Goal: Transaction & Acquisition: Obtain resource

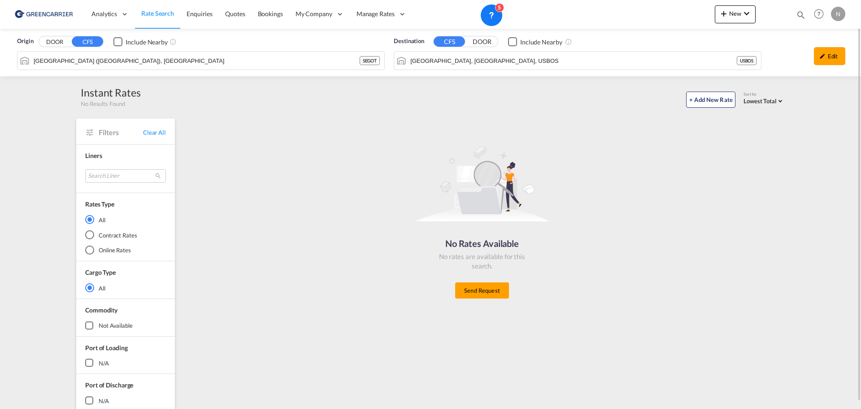
click at [51, 14] on img at bounding box center [43, 14] width 61 height 20
click at [202, 14] on span "Enquiries" at bounding box center [200, 14] width 26 height 8
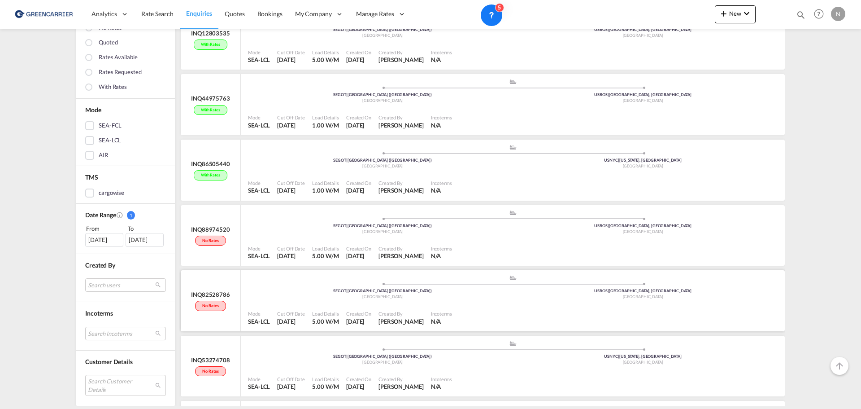
scroll to position [348, 0]
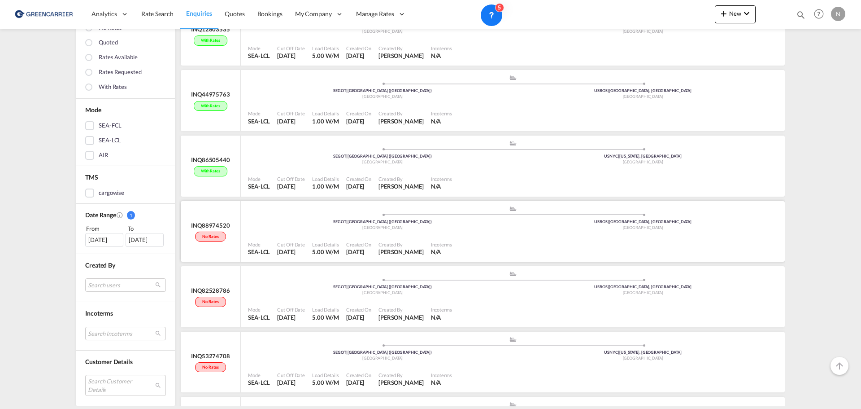
click at [491, 240] on div at bounding box center [619, 249] width 326 height 20
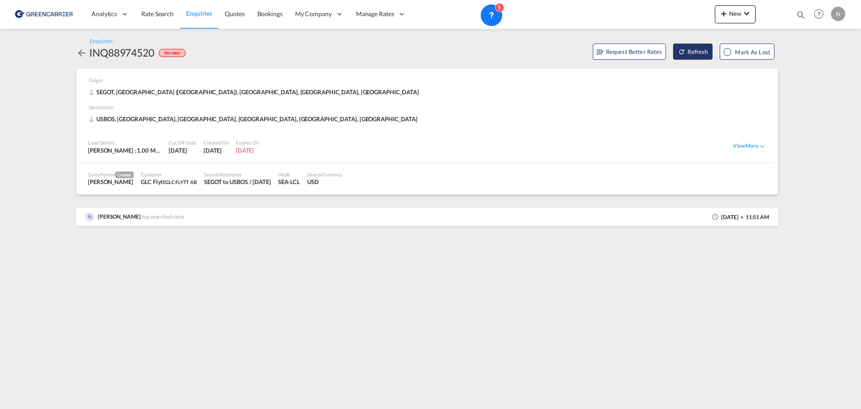
click at [697, 50] on button "Refresh" at bounding box center [692, 52] width 39 height 16
click at [748, 144] on div "View More" at bounding box center [750, 146] width 34 height 8
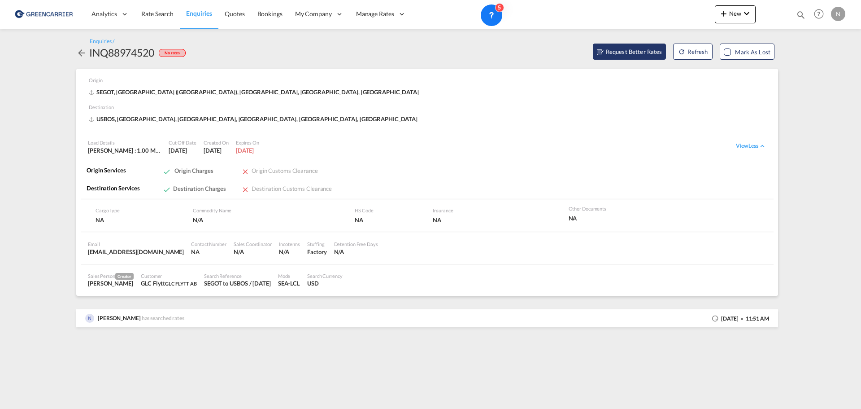
click at [647, 48] on span "Request Better Rates" at bounding box center [630, 51] width 66 height 9
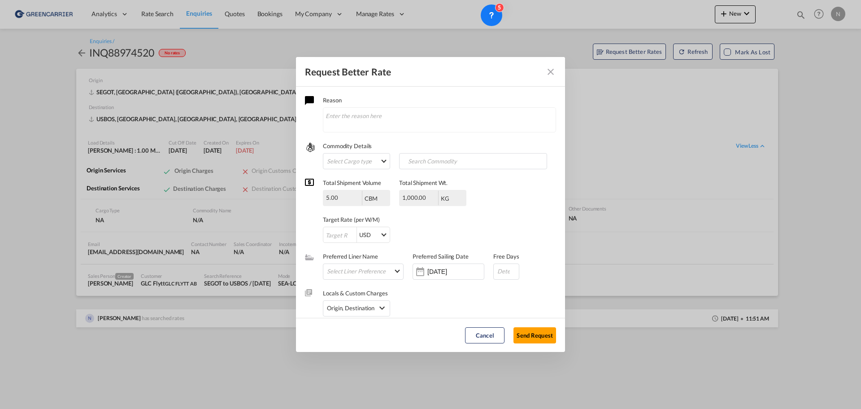
click at [548, 73] on md-icon "Close dialog" at bounding box center [551, 71] width 11 height 11
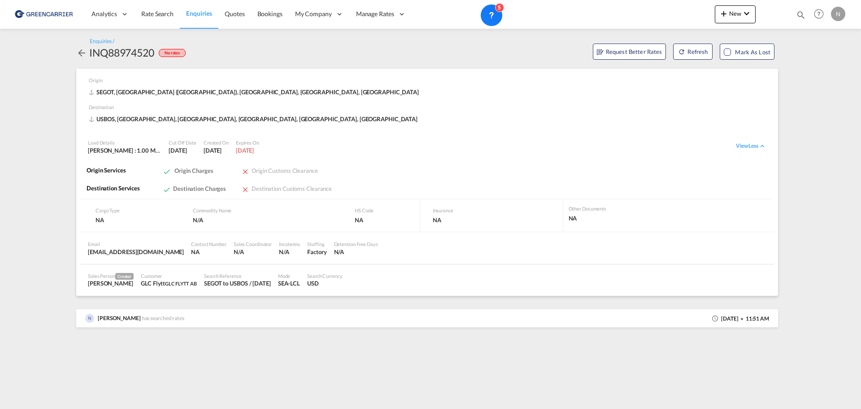
click at [80, 56] on md-icon "icon-arrow-left" at bounding box center [81, 53] width 11 height 11
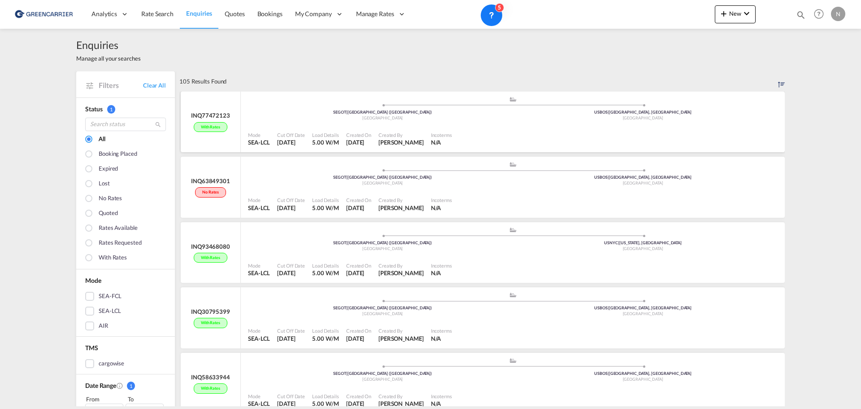
click at [544, 132] on div at bounding box center [619, 139] width 326 height 20
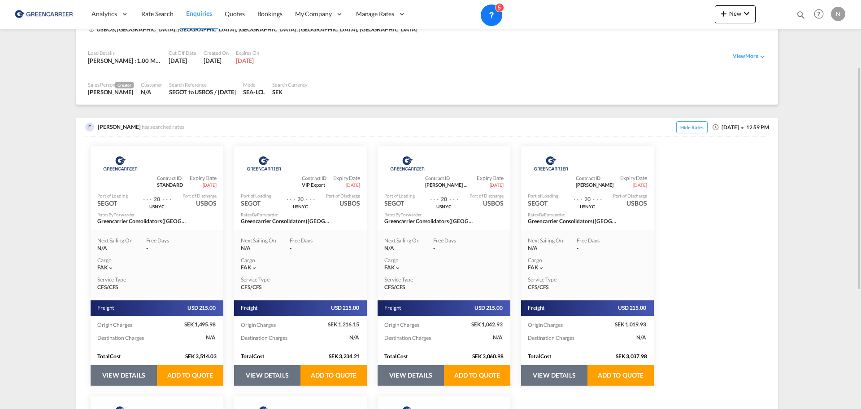
scroll to position [123, 0]
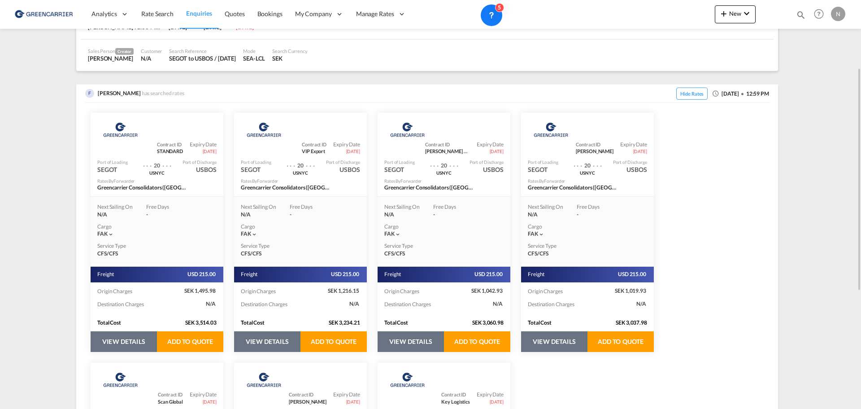
click at [159, 225] on div "Cargo" at bounding box center [156, 227] width 119 height 8
click at [131, 345] on button "VIEW DETAILS" at bounding box center [124, 341] width 66 height 21
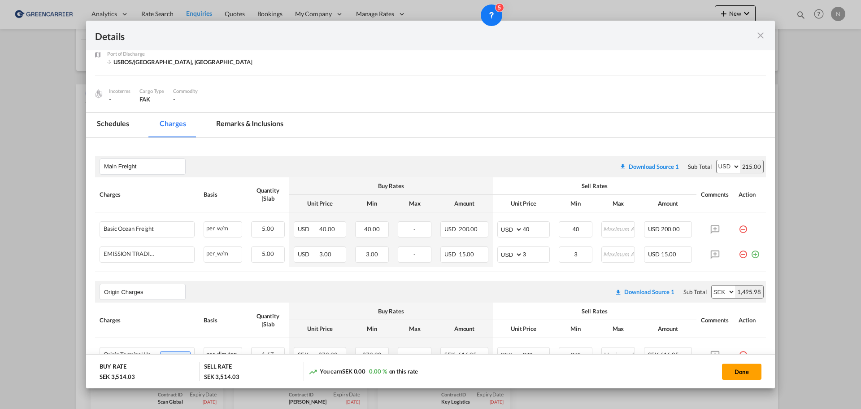
scroll to position [31, 0]
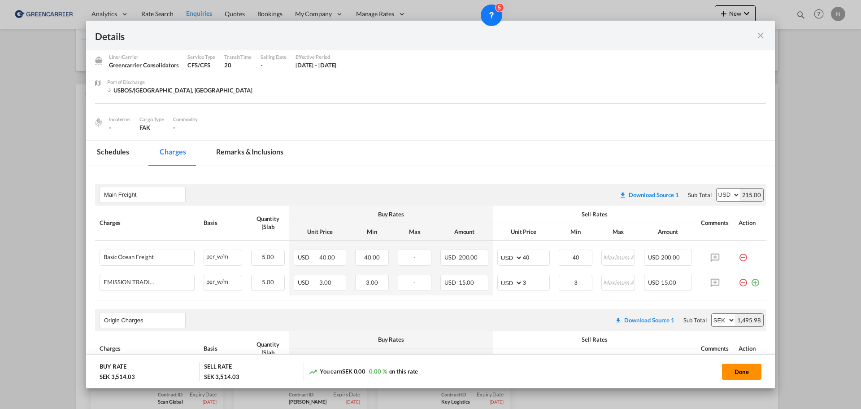
click at [739, 372] on button "Done" at bounding box center [741, 371] width 39 height 16
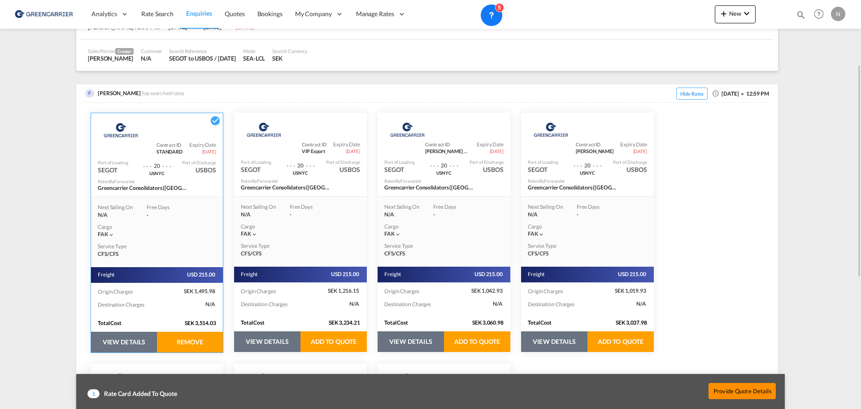
click at [752, 389] on button "Provide Quote Details" at bounding box center [742, 391] width 67 height 16
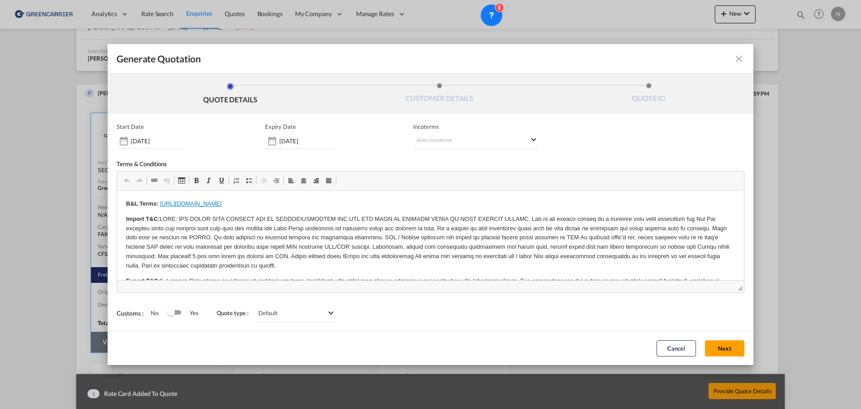
scroll to position [0, 0]
click at [735, 57] on md-icon "icon-close fg-AAA8AD cursor m-0" at bounding box center [739, 58] width 11 height 11
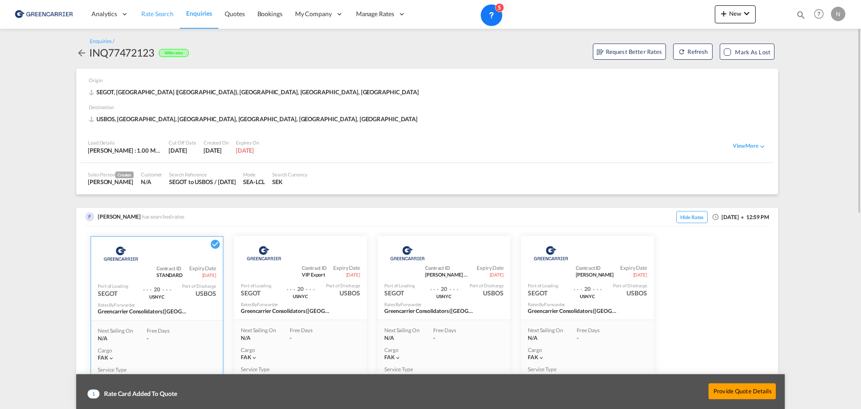
click at [150, 13] on span "Rate Search" at bounding box center [157, 14] width 32 height 8
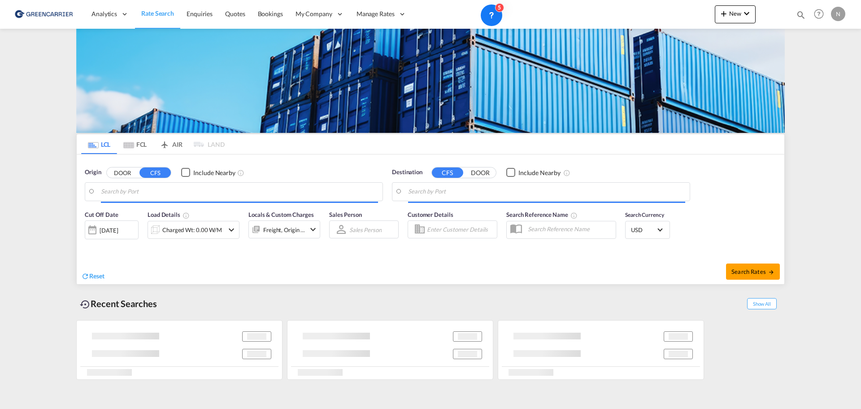
type input "[GEOGRAPHIC_DATA] ([GEOGRAPHIC_DATA]), [GEOGRAPHIC_DATA]"
type input "[GEOGRAPHIC_DATA], [GEOGRAPHIC_DATA], USBOS"
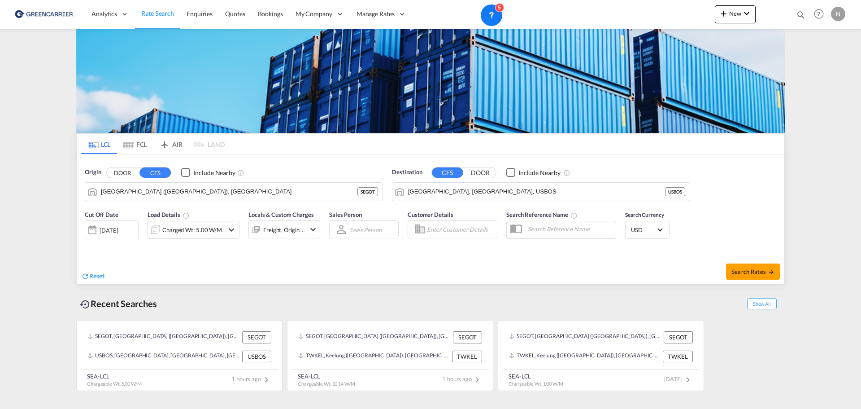
click at [476, 227] on input "Enter Customer Details" at bounding box center [460, 229] width 67 height 13
click at [462, 253] on div "GLC Flytt glc flytt@ glc .se | GLC FLYTT AB" at bounding box center [508, 251] width 170 height 23
type input "GLC FLYTT AB, GLC Flytt, [EMAIL_ADDRESS][DOMAIN_NAME]"
click at [755, 264] on button "Search Rates" at bounding box center [753, 271] width 54 height 16
type input "SEGOT to USBOS / [DATE]"
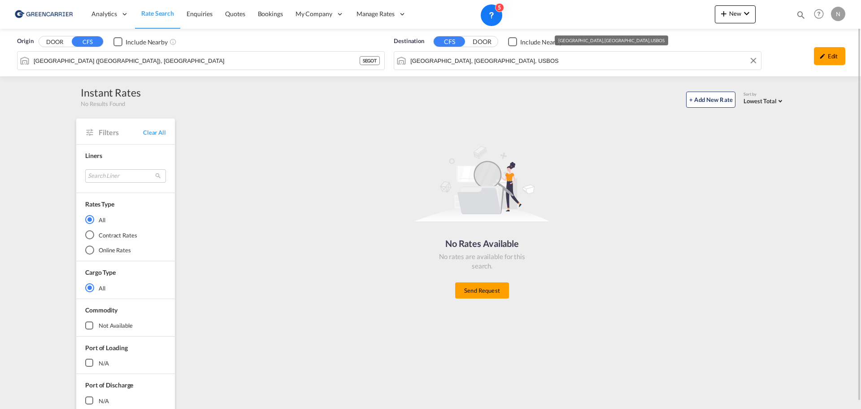
click at [719, 65] on input "[GEOGRAPHIC_DATA], [GEOGRAPHIC_DATA], USBOS" at bounding box center [584, 60] width 346 height 13
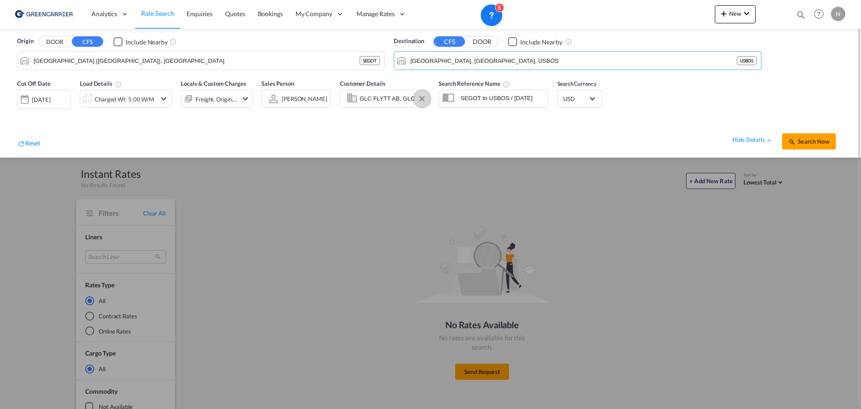
click at [421, 98] on button "Clear Input" at bounding box center [421, 98] width 13 height 13
click at [805, 137] on button "Search Now" at bounding box center [809, 141] width 54 height 16
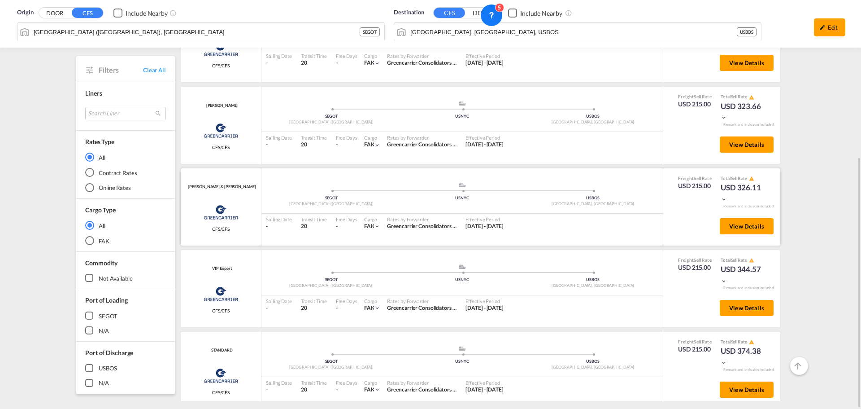
scroll to position [33, 0]
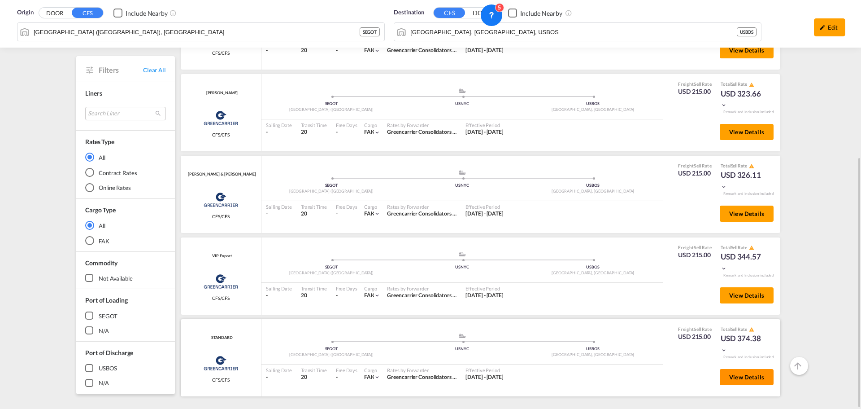
click at [741, 380] on span "View Details" at bounding box center [747, 376] width 35 height 7
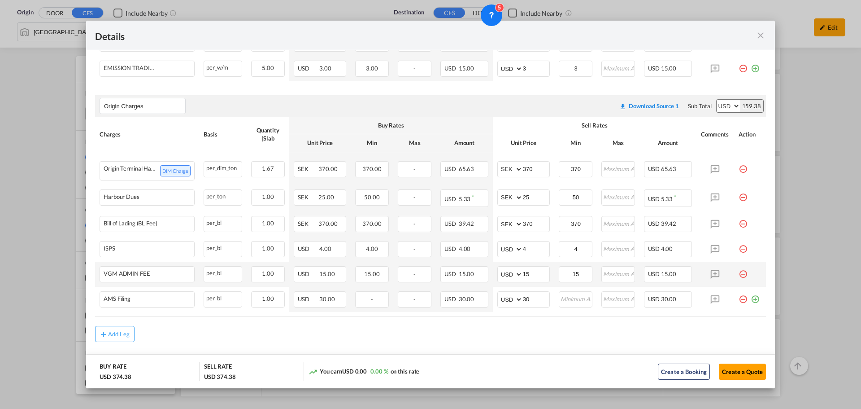
scroll to position [267, 0]
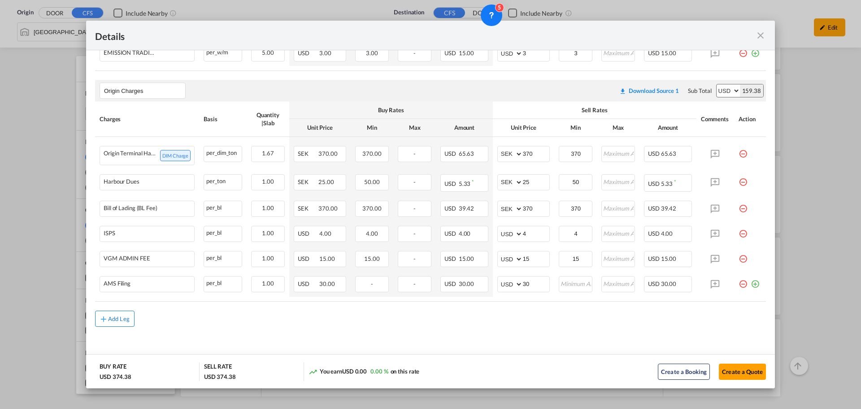
click at [123, 324] on button "Add Leg" at bounding box center [114, 318] width 39 height 16
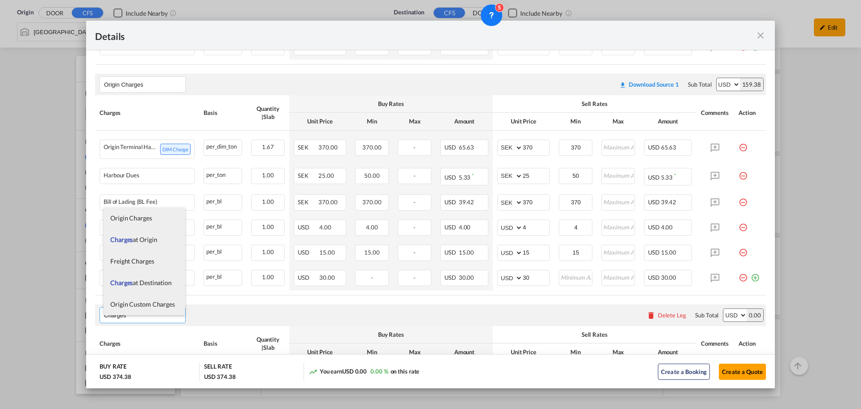
click at [149, 279] on span "Charges at Destination" at bounding box center [140, 283] width 61 height 8
type input "Charges at Destination"
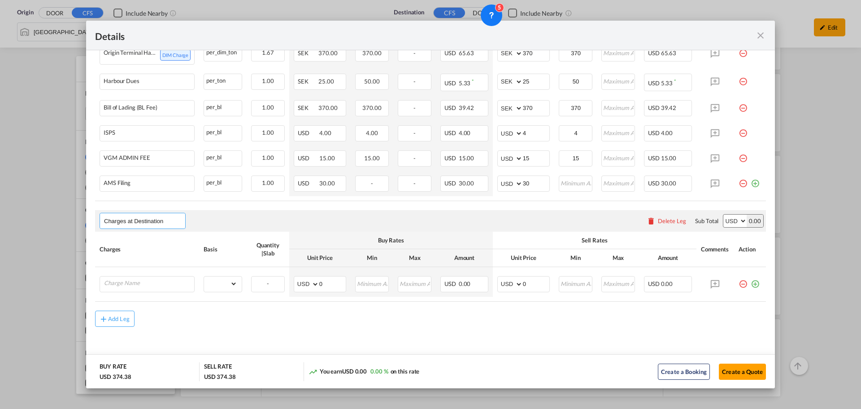
scroll to position [367, 0]
click at [135, 276] on div "Port of ..." at bounding box center [147, 284] width 95 height 16
click at [133, 282] on input "Charge Name" at bounding box center [149, 282] width 90 height 13
click at [125, 288] on input "Charge Name" at bounding box center [149, 282] width 90 height 13
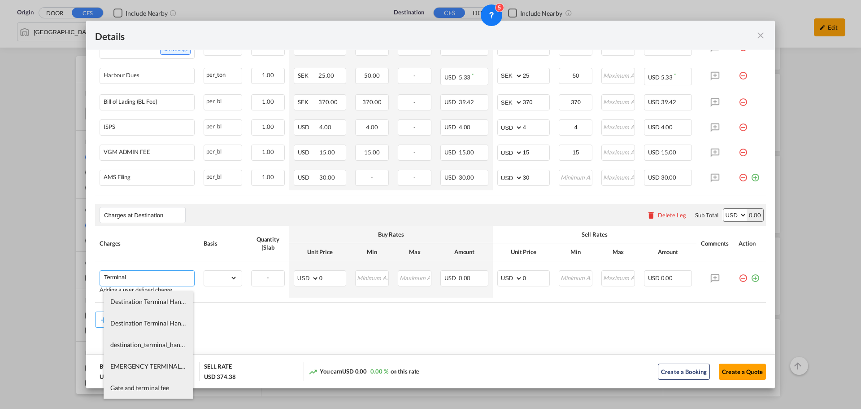
click at [144, 305] on span "Destination Terminal Handling Charge" at bounding box center [162, 301] width 105 height 8
type input "Destination Terminal Handling Charge"
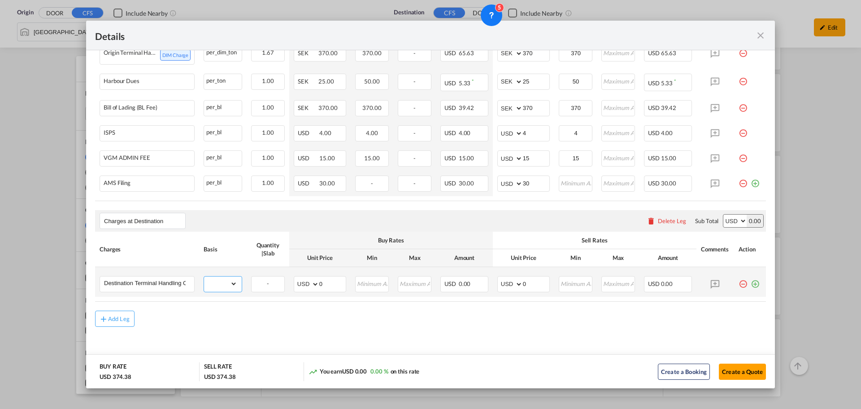
click at [227, 288] on select "gross_weight volumetric_weight per_shipment per_bl per_km per_hawb per_kg flat …" at bounding box center [220, 283] width 33 height 14
select select "per_w/m"
click at [204, 277] on select "gross_weight volumetric_weight per_shipment per_bl per_km per_hawb per_kg flat …" at bounding box center [220, 283] width 33 height 14
drag, startPoint x: 512, startPoint y: 284, endPoint x: 506, endPoint y: 284, distance: 6.3
click at [506, 284] on md-input-container "AED AFN ALL AMD ANG AOA ARS AUD AWG AZN BAM BBD BDT BGN BHD BIF BMD BND [PERSON…" at bounding box center [524, 284] width 52 height 16
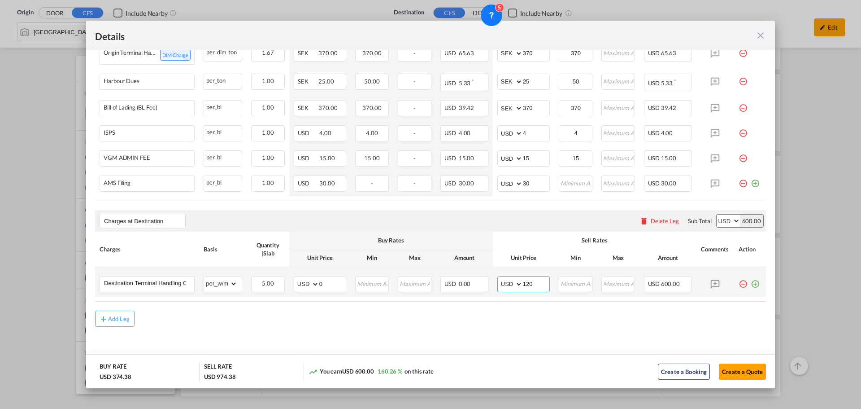
type input "120"
click at [753, 283] on md-icon "icon-plus-circle-outline green-400-fg" at bounding box center [755, 280] width 9 height 9
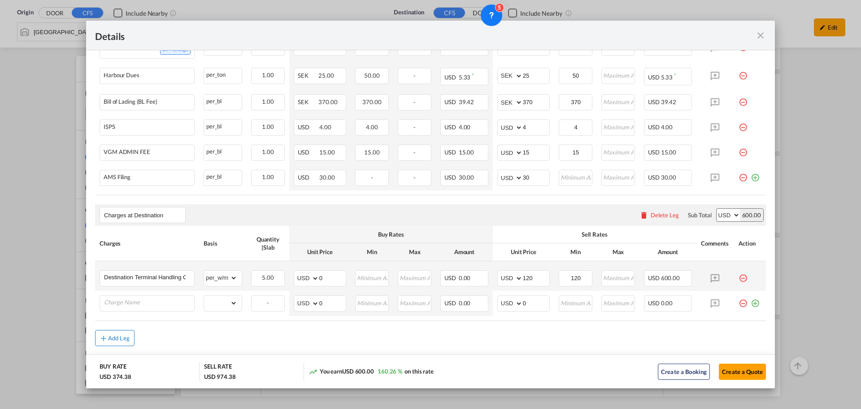
type input "H"
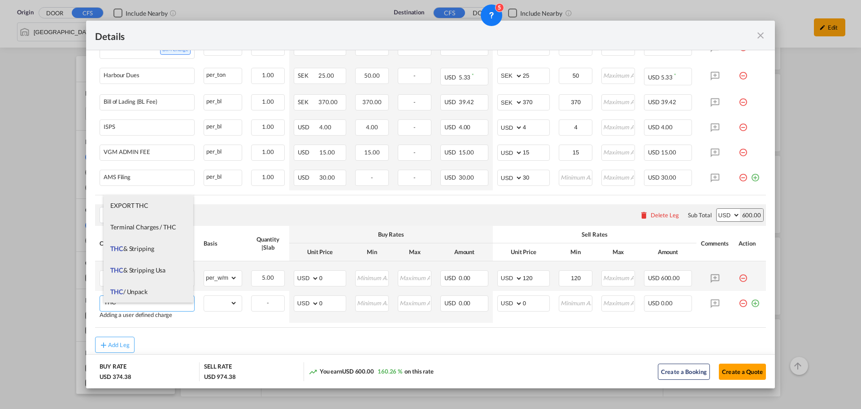
click at [150, 245] on span "THC & Stripping" at bounding box center [132, 249] width 44 height 8
type input "THC & Stripping"
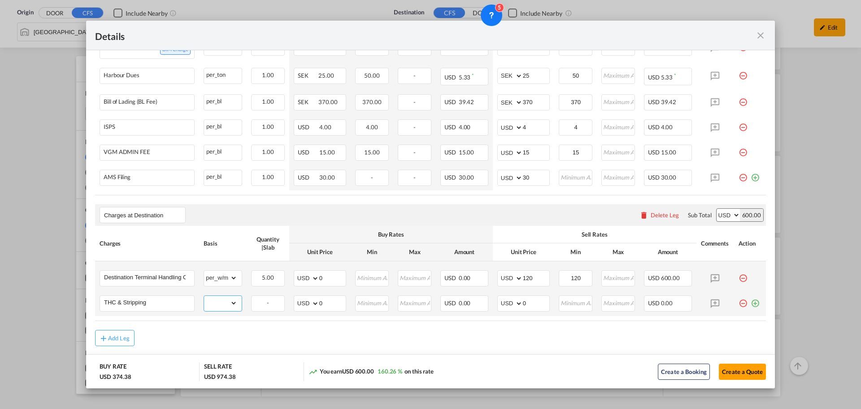
click at [224, 310] on select "gross_weight volumetric_weight per_shipment per_bl per_km per_hawb per_kg flat …" at bounding box center [220, 303] width 33 height 14
select select "per_shipment"
click at [204, 302] on select "gross_weight volumetric_weight per_shipment per_bl per_km per_hawb per_kg flat …" at bounding box center [220, 303] width 33 height 14
drag, startPoint x: 526, startPoint y: 308, endPoint x: 519, endPoint y: 309, distance: 7.2
click at [523, 308] on input "0" at bounding box center [536, 302] width 26 height 13
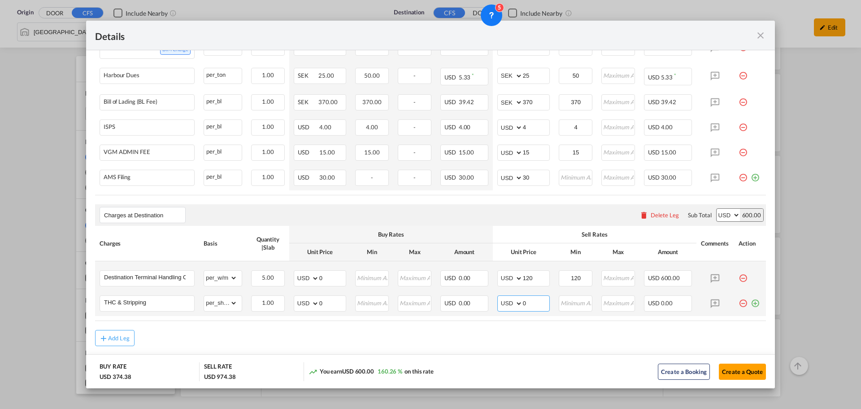
click at [518, 309] on md-input-container "AED AFN ALL AMD ANG AOA ARS AUD AWG AZN BAM BBD BDT BGN BHD BIF BMD BND [PERSON…" at bounding box center [524, 303] width 52 height 16
drag, startPoint x: 531, startPoint y: 311, endPoint x: 518, endPoint y: 311, distance: 13.0
click at [518, 311] on md-input-container "AED AFN ALL AMD ANG AOA ARS AUD AWG AZN BAM BBD BDT BGN BHD BIF BMD BND [PERSON…" at bounding box center [524, 303] width 52 height 16
type input "30"
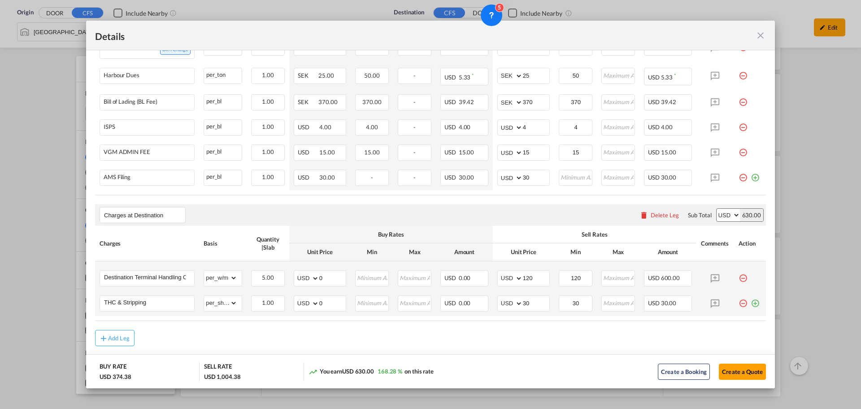
click at [752, 304] on md-icon "icon-plus-circle-outline green-400-fg" at bounding box center [755, 299] width 9 height 9
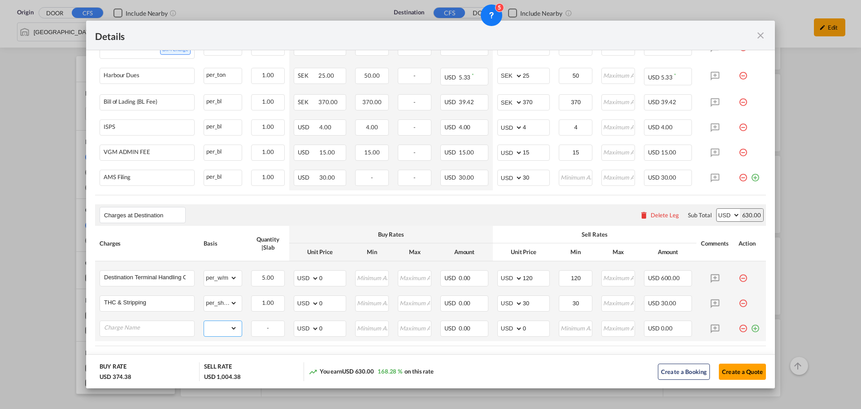
click at [221, 335] on select "gross_weight volumetric_weight per_shipment per_bl per_km per_hawb per_kg flat …" at bounding box center [220, 328] width 33 height 14
click at [122, 334] on input "Charge Name" at bounding box center [149, 327] width 90 height 13
click at [135, 316] on li "fsc" at bounding box center [149, 317] width 90 height 22
type input "fsc"
click at [219, 335] on select "gross_weight volumetric_weight per_shipment per_bl per_km per_hawb per_kg flat …" at bounding box center [220, 328] width 33 height 14
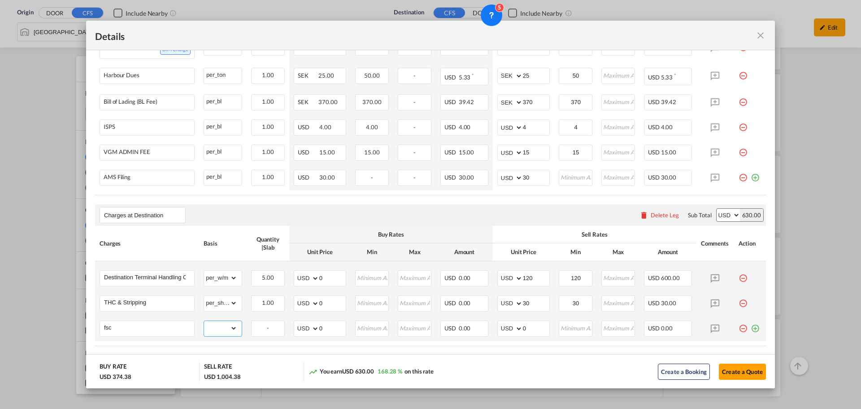
select select "per_shipment"
click at [204, 327] on select "gross_weight volumetric_weight per_shipment per_bl per_km per_hawb per_kg flat …" at bounding box center [220, 328] width 33 height 14
type input "35"
click at [752, 329] on md-icon "icon-plus-circle-outline green-400-fg" at bounding box center [755, 324] width 9 height 9
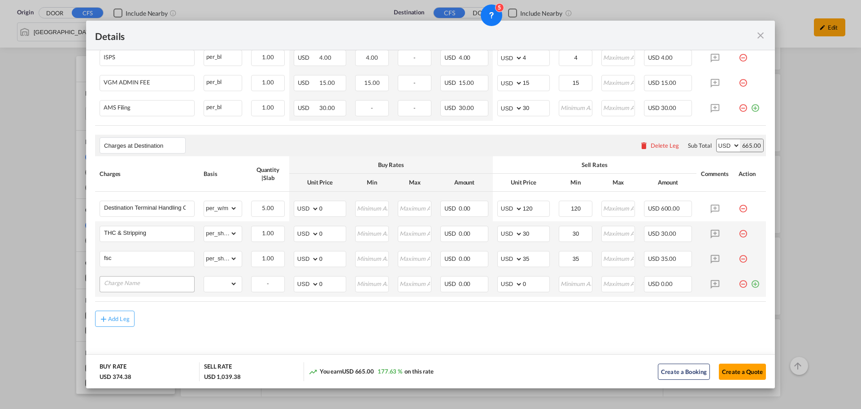
scroll to position [442, 0]
click at [125, 287] on input "Charge Name" at bounding box center [149, 282] width 90 height 13
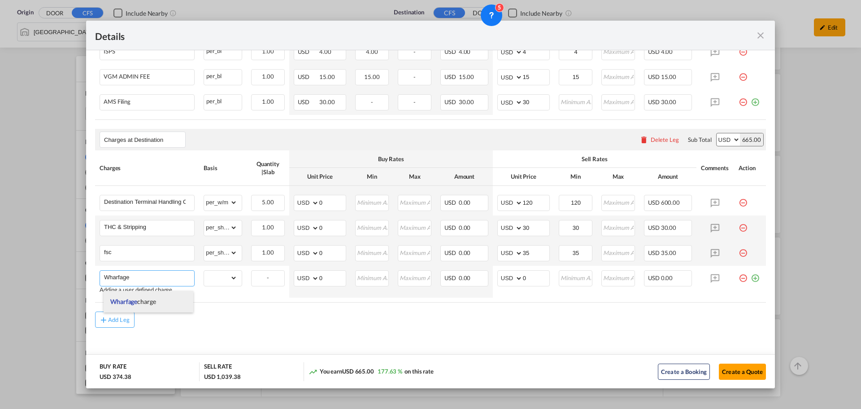
click at [151, 300] on span "Wharfage charge" at bounding box center [133, 301] width 46 height 8
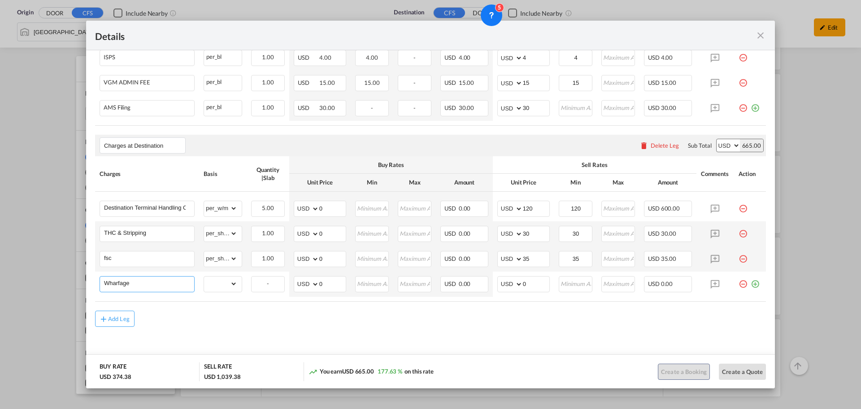
type input "Wharfage charge"
click at [215, 286] on select "gross_weight volumetric_weight per_shipment per_bl per_km per_hawb per_kg flat …" at bounding box center [220, 283] width 33 height 14
select select "per_shipment"
click at [204, 277] on select "gross_weight volumetric_weight per_shipment per_bl per_km per_hawb per_kg flat …" at bounding box center [220, 283] width 33 height 14
type input "40"
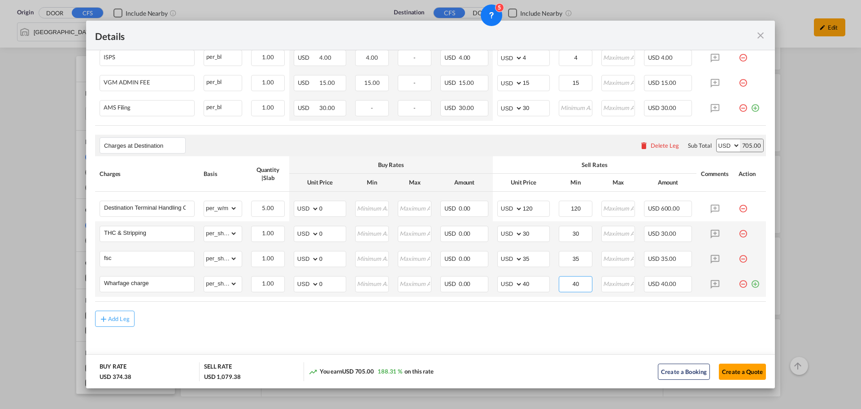
type input "40"
click at [751, 284] on md-icon "icon-plus-circle-outline green-400-fg" at bounding box center [755, 280] width 9 height 9
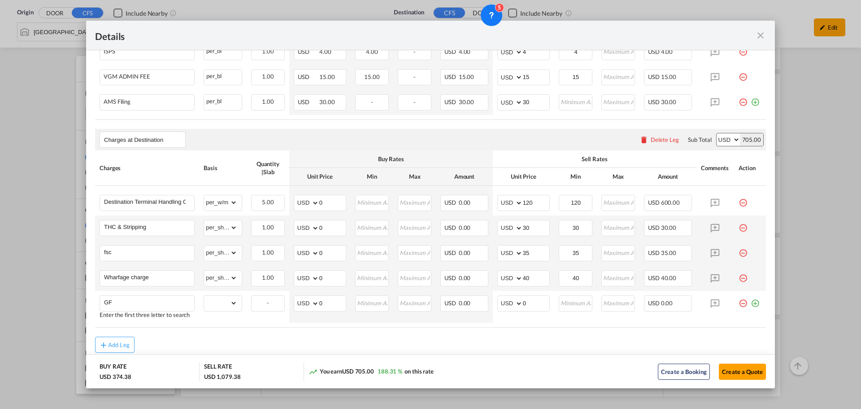
type input "G"
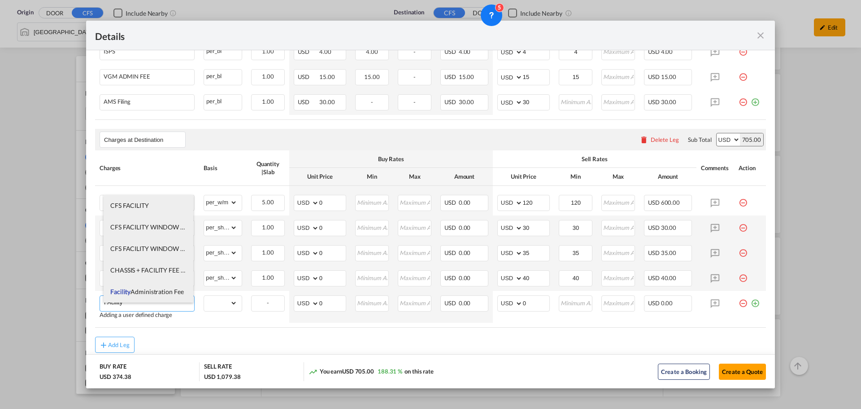
click at [126, 247] on span "CFS FACILITY WINDOW FEE" at bounding box center [150, 249] width 81 height 8
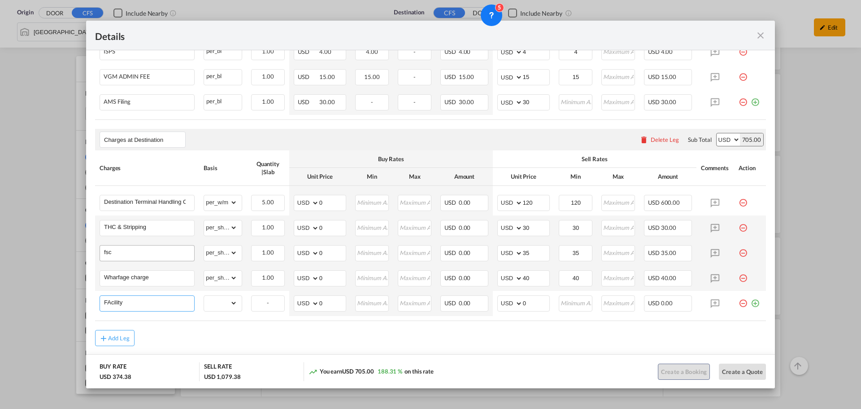
type input "CFS FACILITY WINDOW FEE"
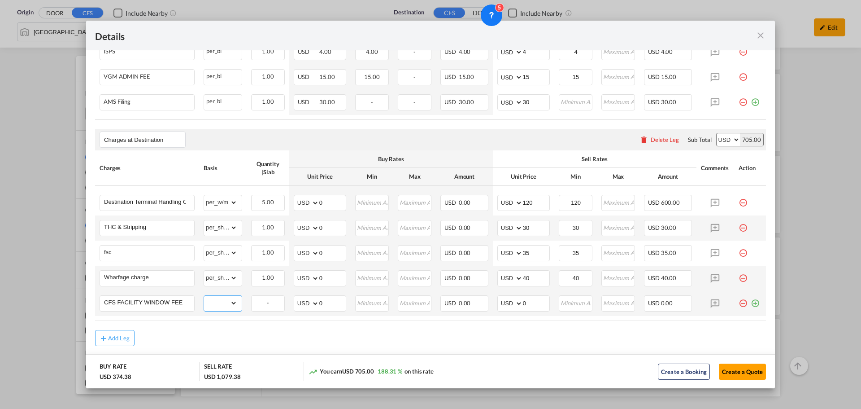
click at [221, 308] on select "gross_weight volumetric_weight per_shipment per_bl per_km per_hawb per_kg flat …" at bounding box center [220, 303] width 33 height 14
select select "per_shipment"
click at [204, 302] on select "gross_weight volumetric_weight per_shipment per_bl per_km per_hawb per_kg flat …" at bounding box center [220, 303] width 33 height 14
drag, startPoint x: 526, startPoint y: 310, endPoint x: 509, endPoint y: 310, distance: 17.5
click at [509, 310] on md-input-container "AED AFN ALL AMD ANG AOA ARS AUD AWG AZN BAM BBD BDT BGN BHD BIF BMD BND [PERSON…" at bounding box center [524, 303] width 52 height 16
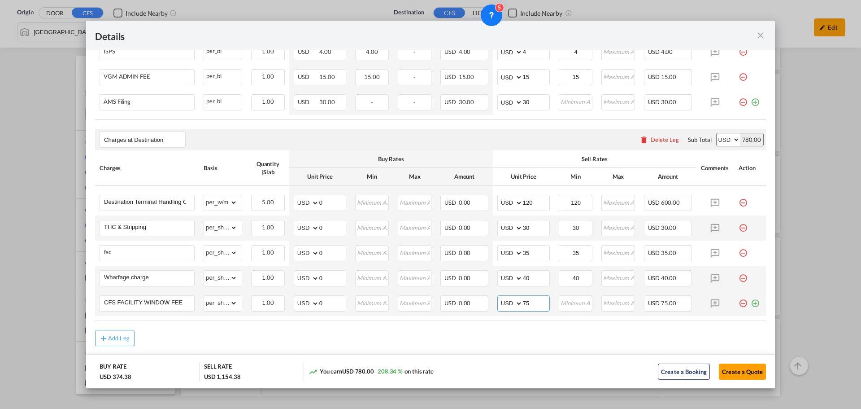
type input "75"
click at [754, 304] on div "Port of ..." at bounding box center [750, 299] width 23 height 9
click at [752, 304] on md-icon "icon-plus-circle-outline green-400-fg" at bounding box center [755, 299] width 9 height 9
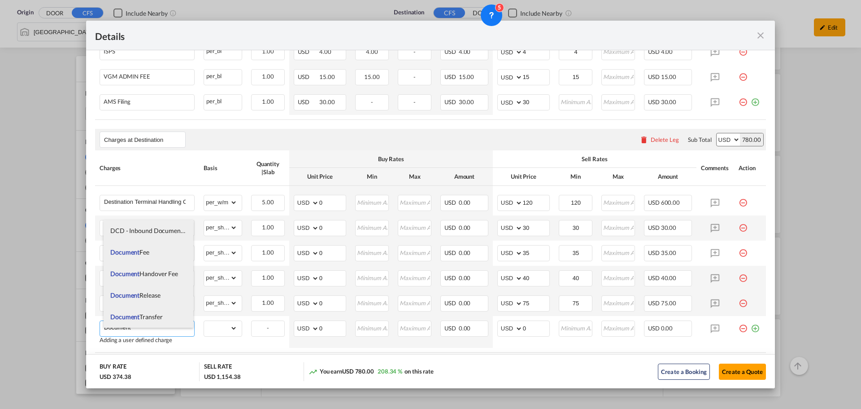
click at [133, 254] on span "Document" at bounding box center [124, 252] width 29 height 8
type input "Document Fee"
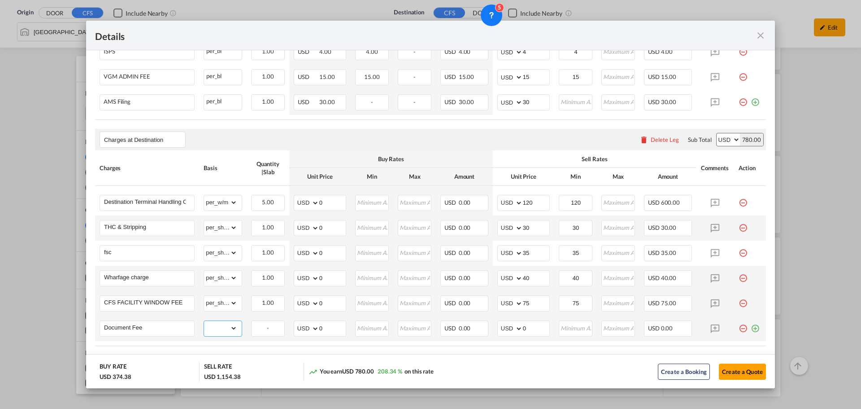
click at [210, 335] on select "gross_weight volumetric_weight per_shipment per_bl per_km per_hawb per_kg flat …" at bounding box center [220, 328] width 33 height 14
select select "per_hbl"
click at [204, 327] on select "gross_weight volumetric_weight per_shipment per_bl per_km per_hawb per_kg flat …" at bounding box center [220, 328] width 33 height 14
drag, startPoint x: 526, startPoint y: 333, endPoint x: 509, endPoint y: 333, distance: 16.6
click at [508, 333] on md-input-container "AED AFN ALL AMD ANG AOA ARS AUD AWG AZN BAM BBD BDT BGN BHD BIF BMD BND [PERSON…" at bounding box center [524, 328] width 52 height 16
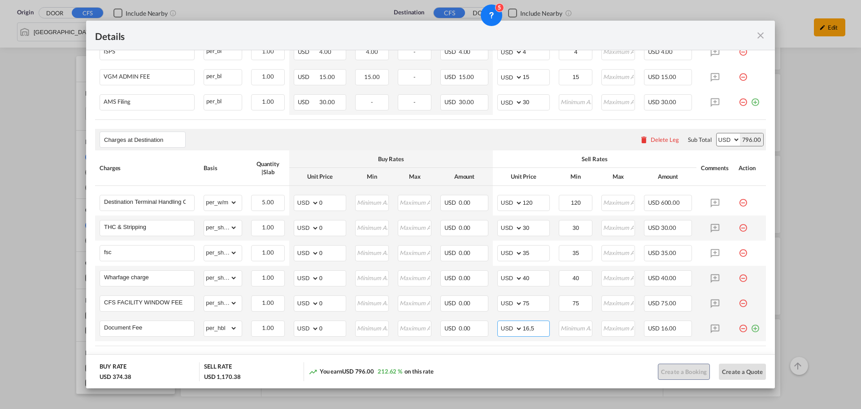
type input "16,5"
click at [528, 334] on input "16,5" at bounding box center [536, 327] width 26 height 13
type input "16.5"
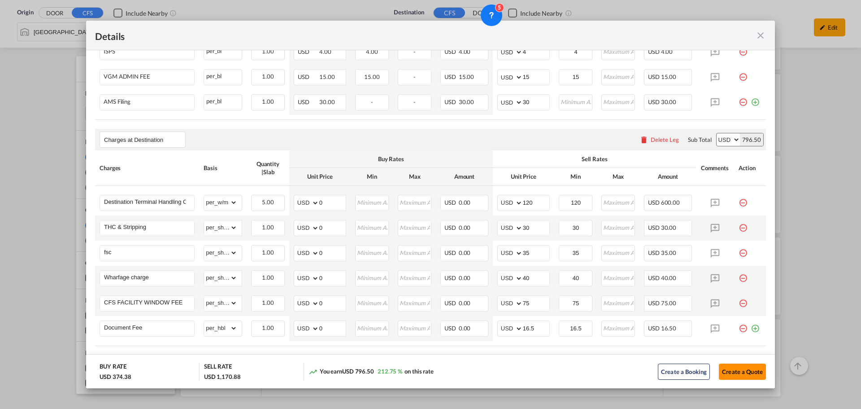
click at [736, 371] on button "Create a Quote" at bounding box center [742, 371] width 47 height 16
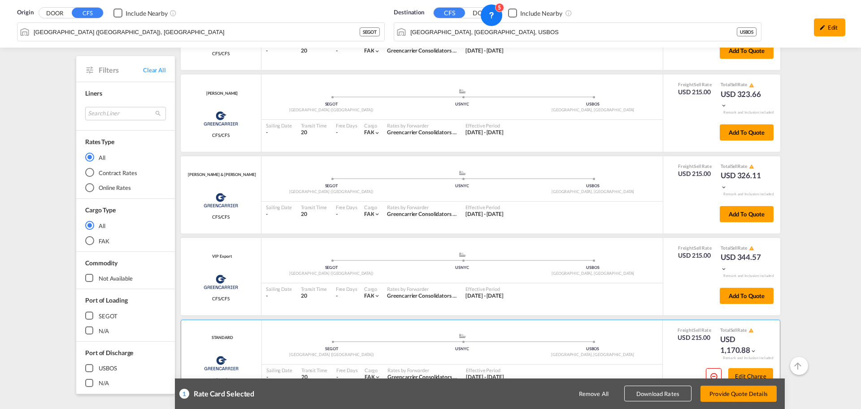
scroll to position [32, 0]
click at [741, 398] on button "Provide Quote Details" at bounding box center [739, 393] width 76 height 16
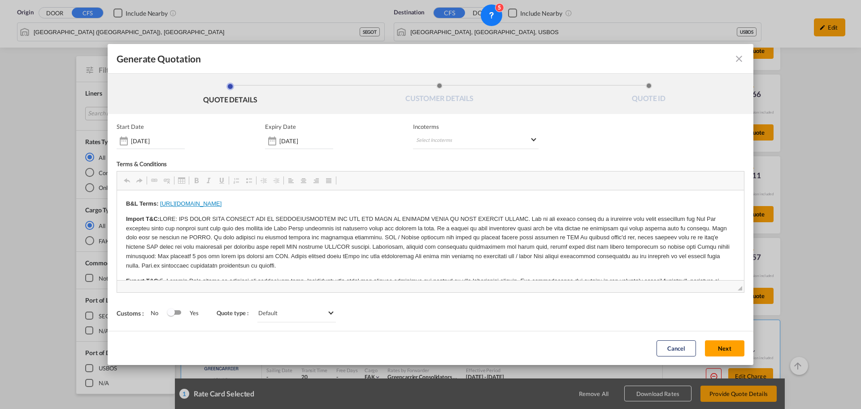
scroll to position [0, 0]
click at [479, 136] on md-select "Select Incoterms FOB - import Free on Board CIF - import Cost,Insurance and Fre…" at bounding box center [476, 141] width 126 height 16
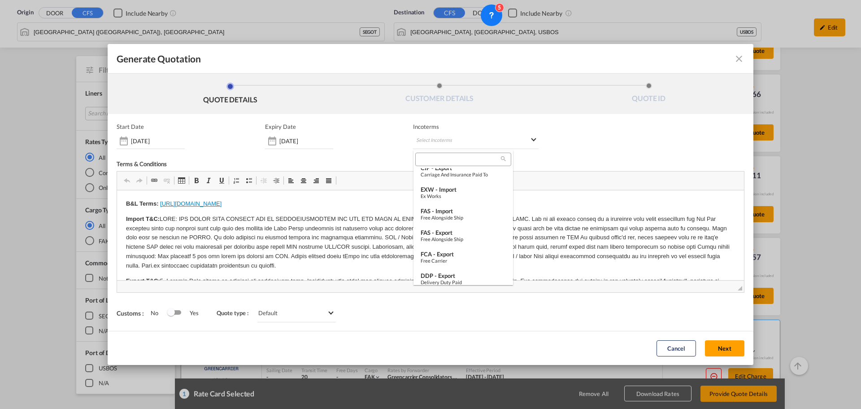
scroll to position [336, 0]
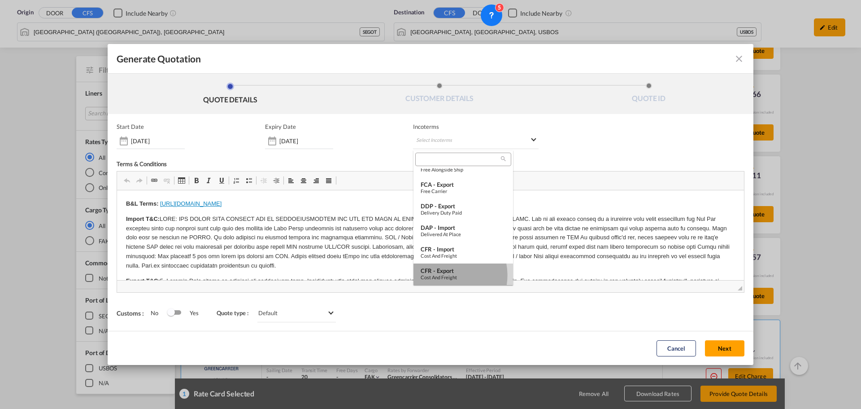
click at [444, 275] on div "Cost and Freight" at bounding box center [463, 277] width 85 height 6
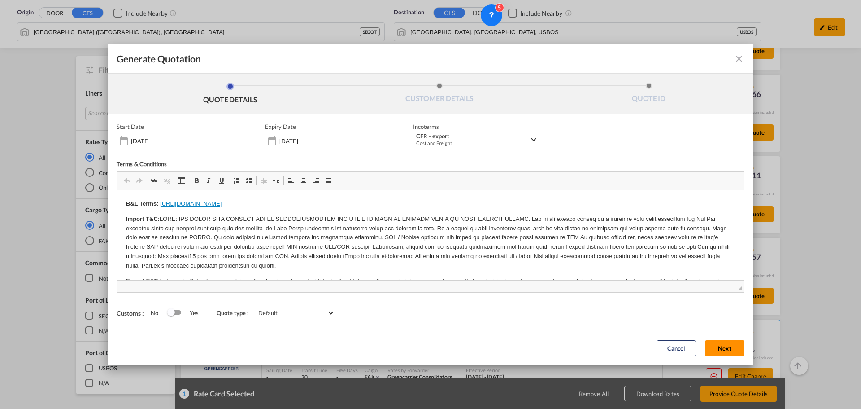
click at [734, 350] on button "Next" at bounding box center [724, 348] width 39 height 16
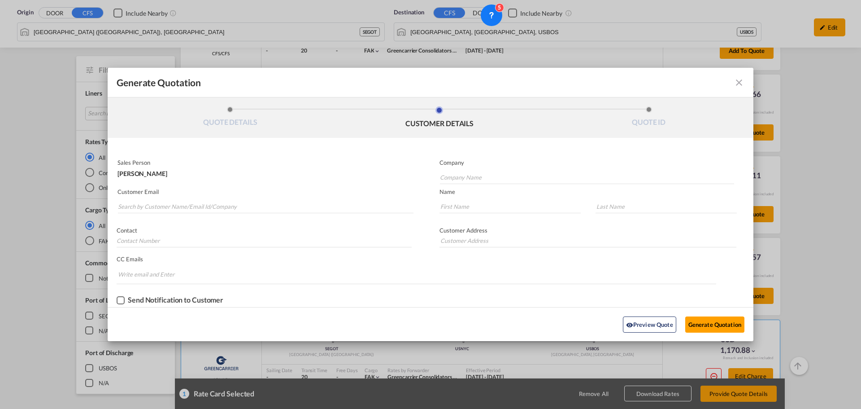
click at [484, 169] on md-autocomplete-wrap "Generate QuotationQUOTE ..." at bounding box center [587, 175] width 295 height 18
click at [485, 175] on input "Company Name" at bounding box center [587, 176] width 294 height 13
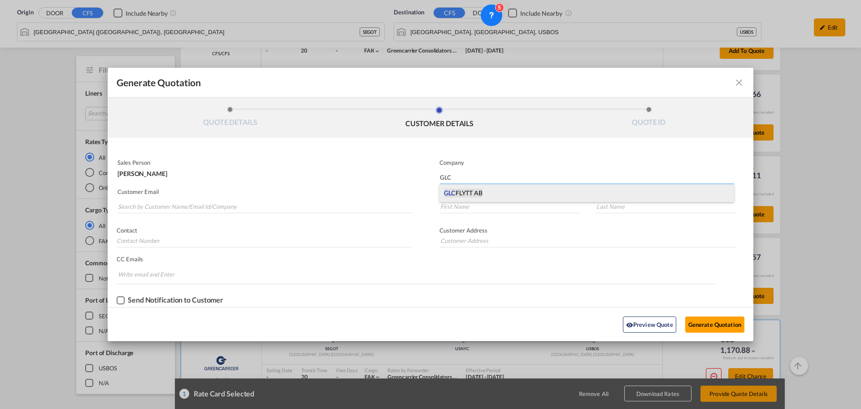
click at [483, 192] on span "GLC FLYTT AB" at bounding box center [463, 192] width 39 height 9
type input "GLC FLYTT AB"
type input "Gårdstens Industriväg 4"
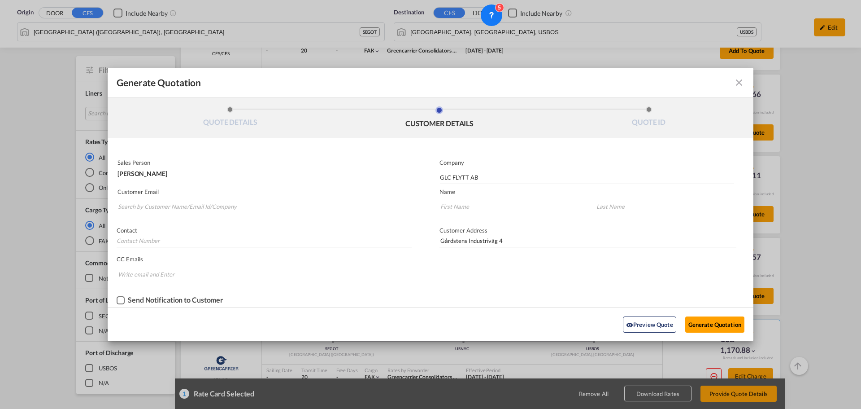
click at [188, 205] on input "Search by Customer Name/Email Id/Company" at bounding box center [266, 206] width 296 height 13
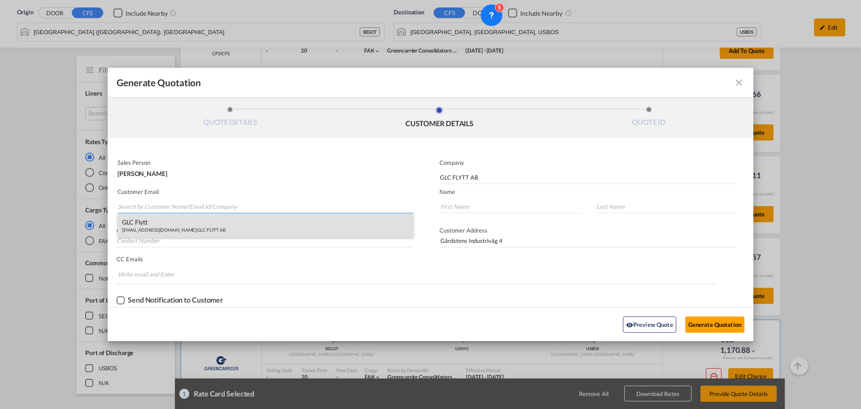
click at [178, 230] on div "GLC Flytt [EMAIL_ADDRESS][DOMAIN_NAME] | GLC FLYTT AB" at bounding box center [266, 225] width 296 height 24
type input "[EMAIL_ADDRESS][DOMAIN_NAME]"
type input "GLC"
type input "Flytt"
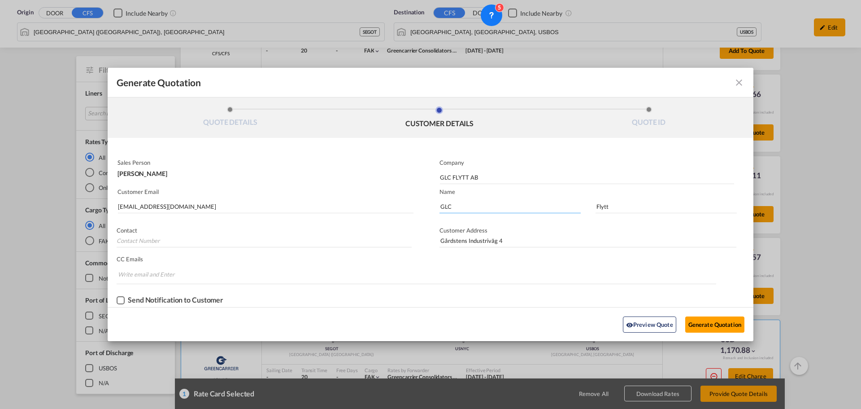
click at [486, 203] on input "GLC" at bounding box center [510, 206] width 141 height 13
drag, startPoint x: 504, startPoint y: 208, endPoint x: 424, endPoint y: 208, distance: 80.3
click at [424, 208] on div "Sales Person [PERSON_NAME] Company GLC FLYTT AB Customer Email [EMAIL_ADDRESS][…" at bounding box center [431, 231] width 646 height 151
type input "Eva"
type input "a"
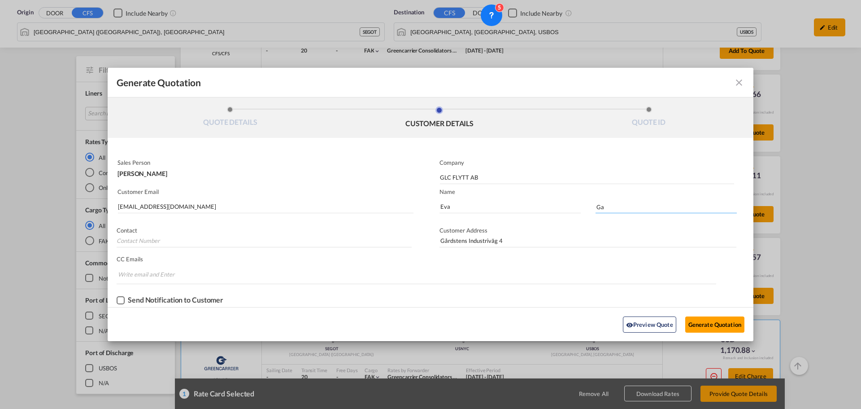
type input "G"
drag, startPoint x: 609, startPoint y: 207, endPoint x: 621, endPoint y: 217, distance: 15.0
click at [610, 207] on input "[PERSON_NAME]" at bounding box center [666, 206] width 141 height 13
type input "Hardling"
click at [714, 323] on button "Generate Quotation" at bounding box center [715, 324] width 59 height 16
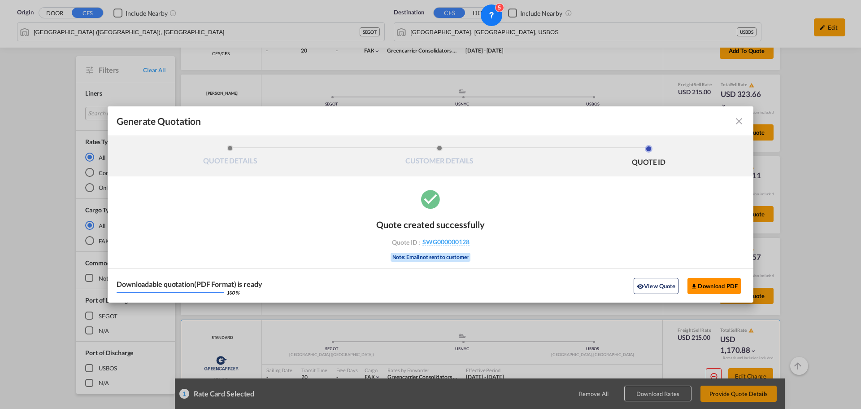
click at [708, 284] on button "Download PDF" at bounding box center [714, 286] width 53 height 16
drag, startPoint x: 742, startPoint y: 125, endPoint x: 584, endPoint y: 39, distance: 179.7
click at [742, 125] on md-icon "icon-close fg-AAA8AD cursor m-0" at bounding box center [739, 121] width 11 height 11
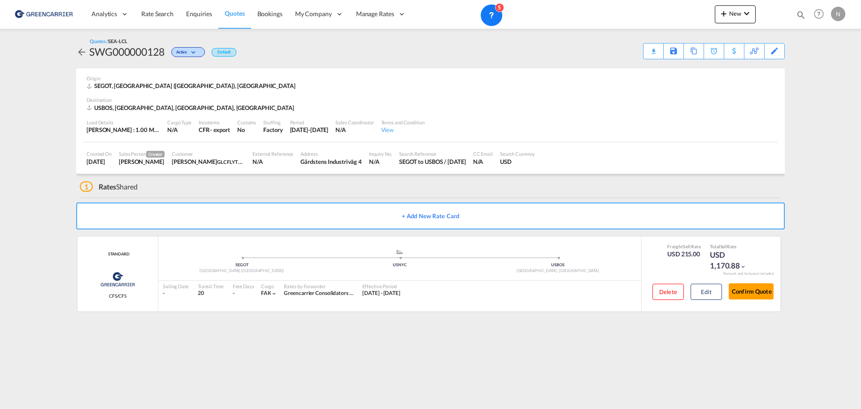
click at [79, 55] on md-icon "icon-arrow-left" at bounding box center [81, 52] width 11 height 11
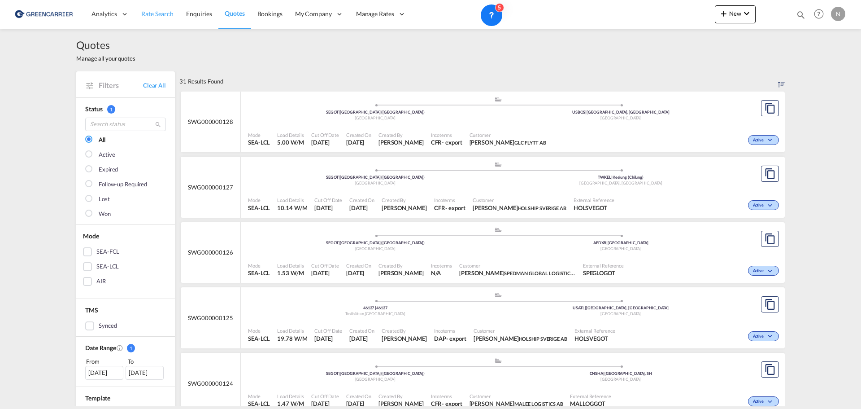
click at [155, 12] on span "Rate Search" at bounding box center [157, 14] width 32 height 8
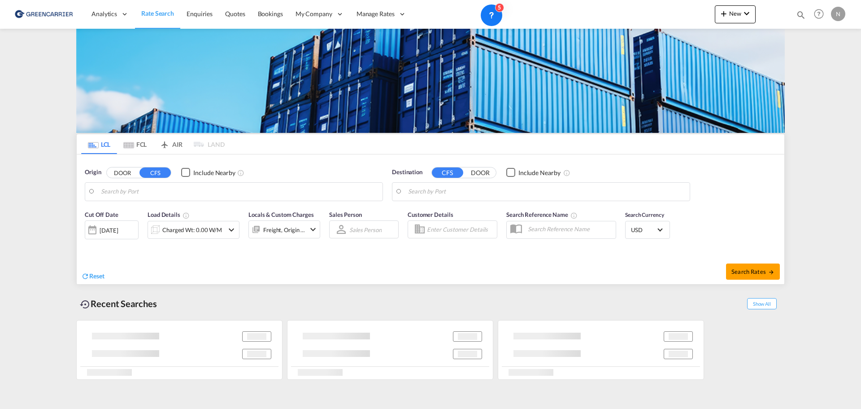
type input "[GEOGRAPHIC_DATA] ([GEOGRAPHIC_DATA]), [GEOGRAPHIC_DATA]"
type input "[GEOGRAPHIC_DATA], [GEOGRAPHIC_DATA], USBOS"
